Goal: Information Seeking & Learning: Learn about a topic

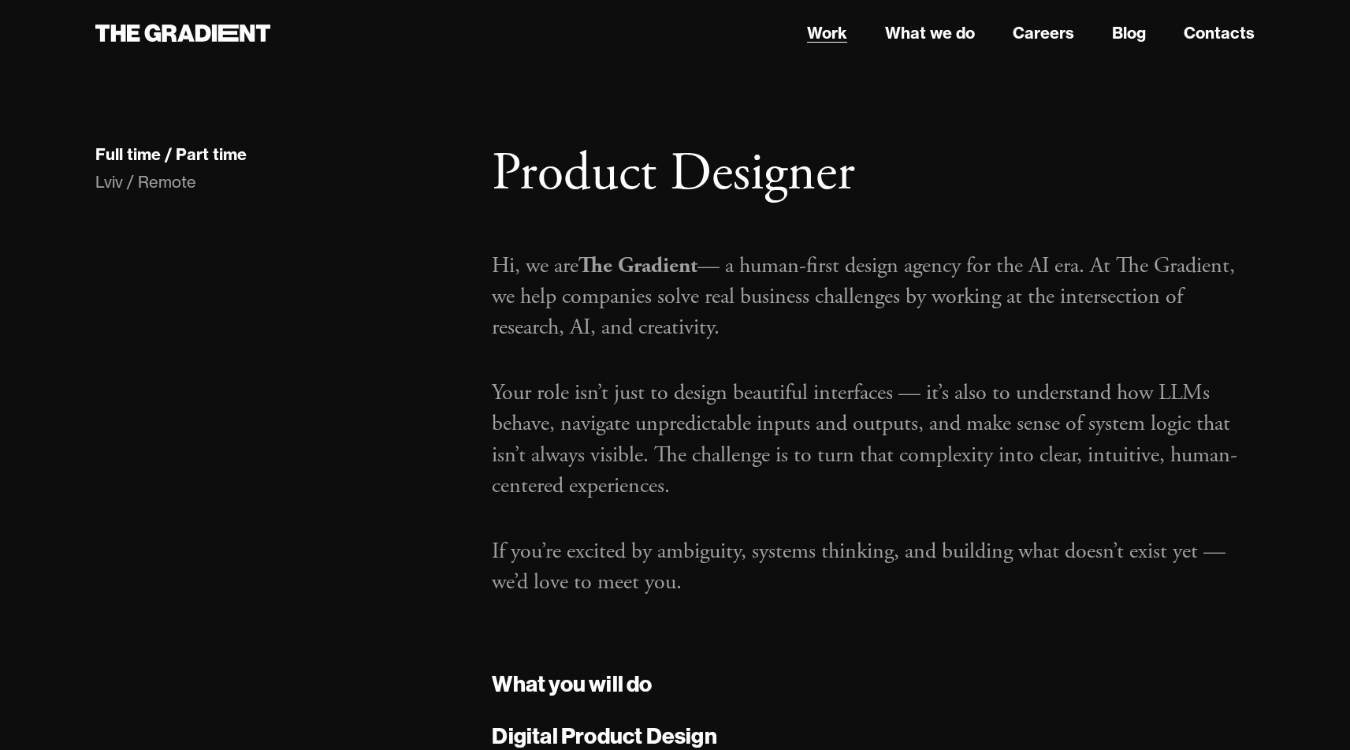
click at [836, 41] on link "Work" at bounding box center [827, 33] width 40 height 24
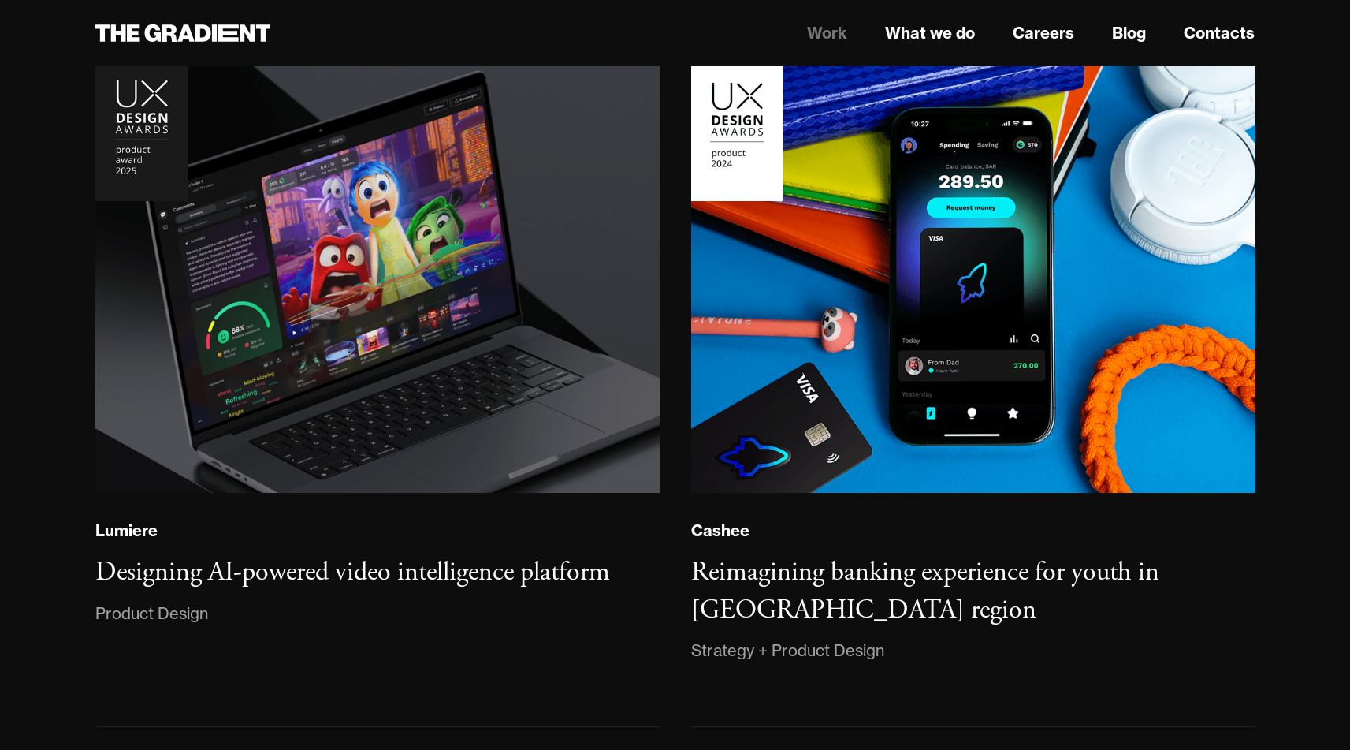
scroll to position [215, 0]
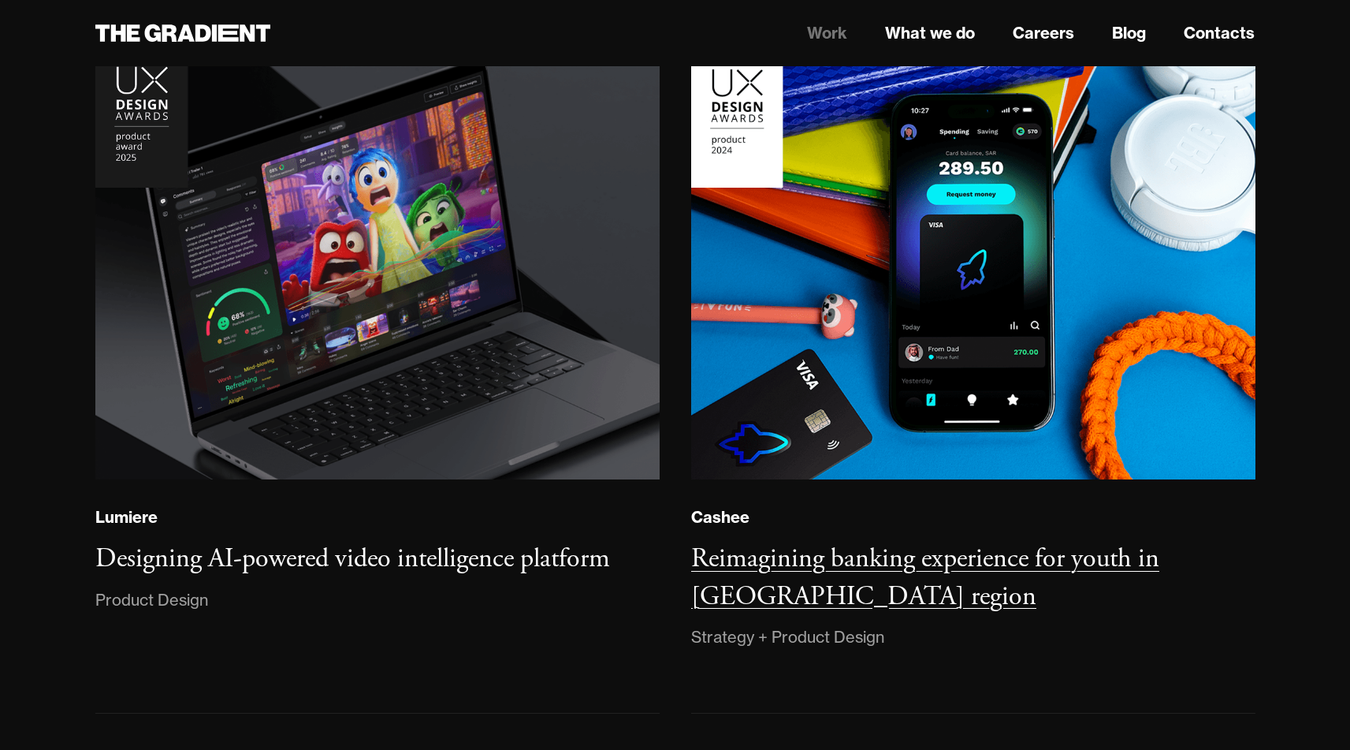
click at [699, 561] on h3 "Reimagining banking experience for youth in MENA region" at bounding box center [925, 578] width 468 height 72
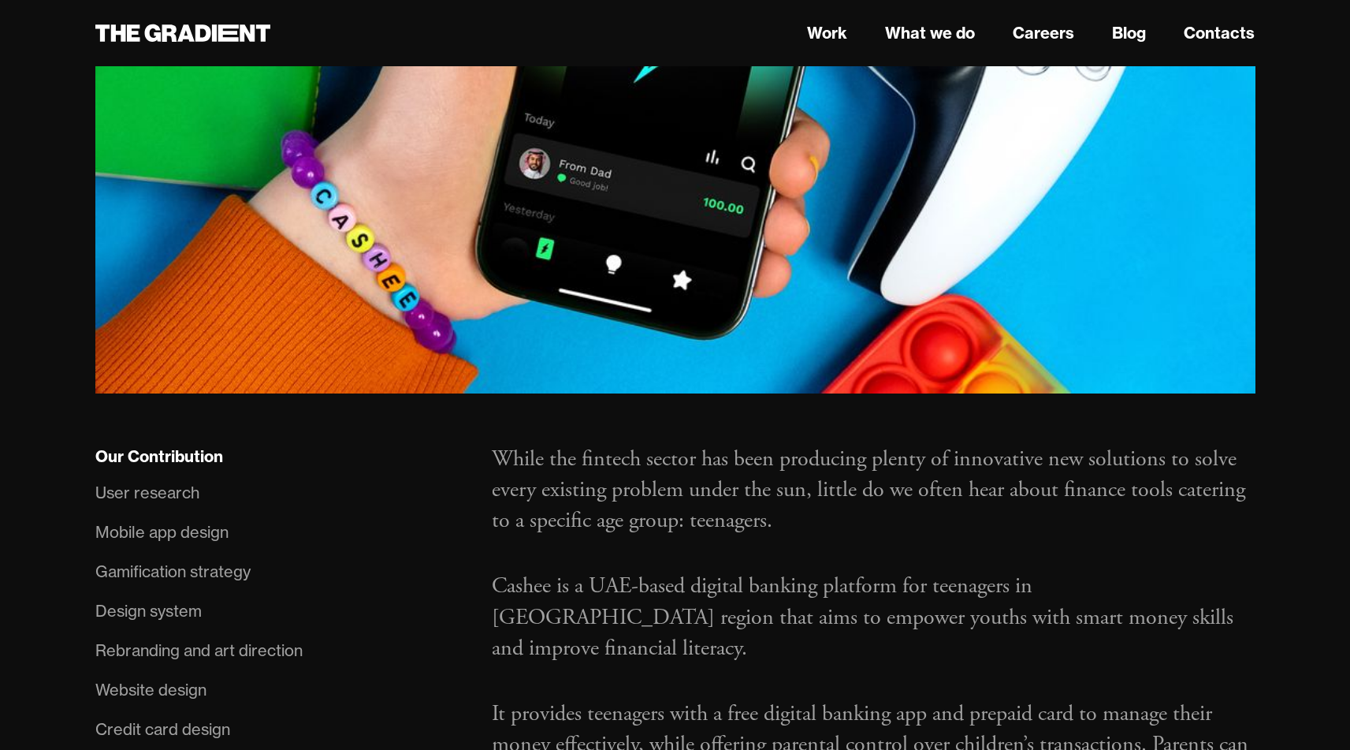
scroll to position [939, 0]
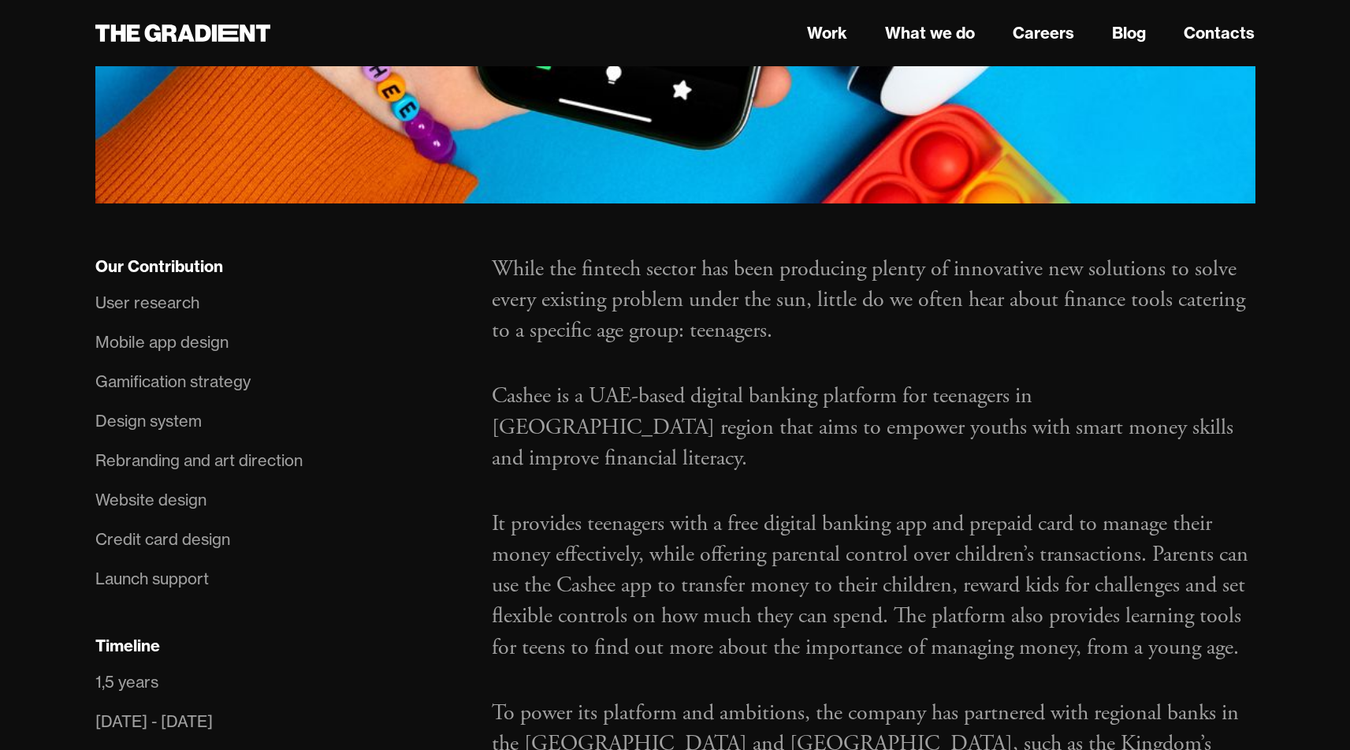
click at [172, 290] on div "User research" at bounding box center [147, 302] width 104 height 25
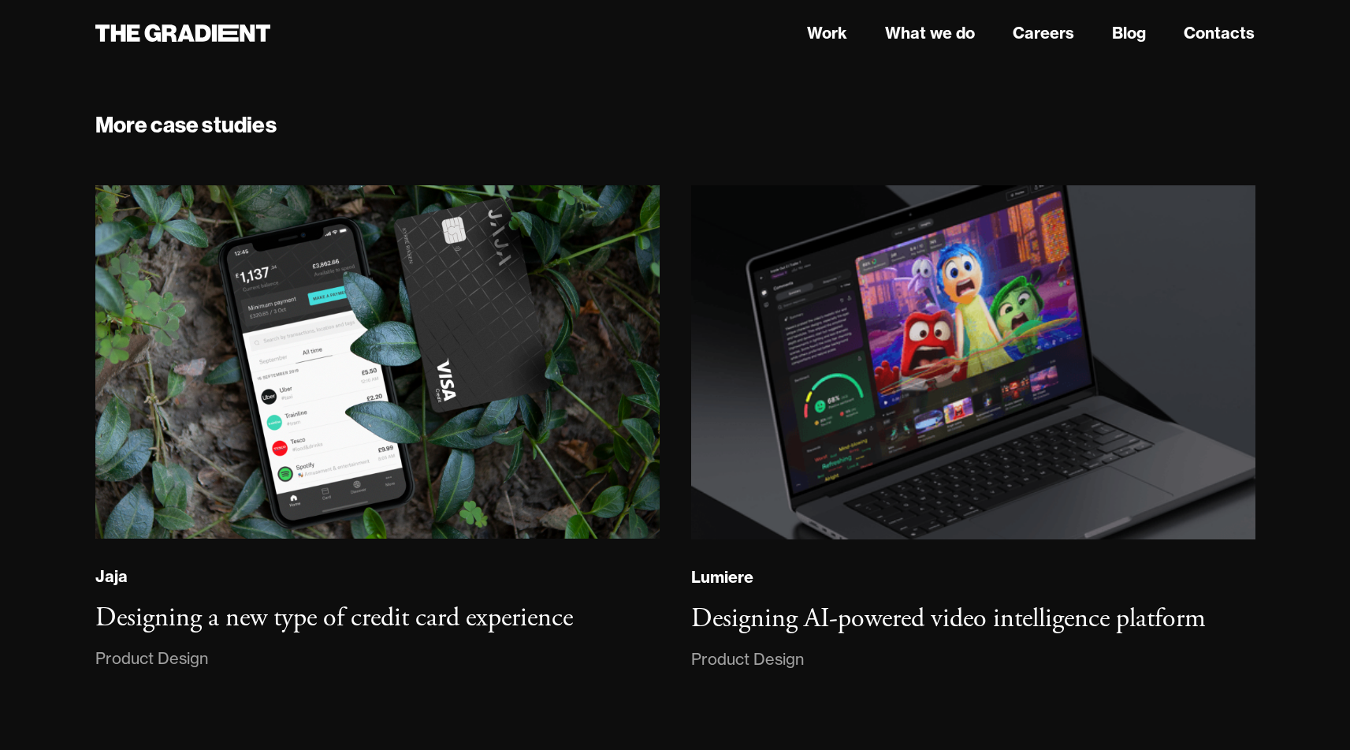
scroll to position [31726, 0]
click at [133, 38] on icon at bounding box center [133, 32] width 13 height 17
